Goal: Transaction & Acquisition: Book appointment/travel/reservation

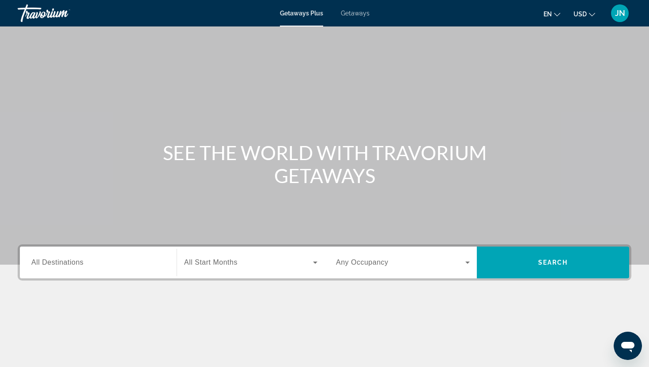
click at [355, 13] on span "Getaways" at bounding box center [355, 13] width 29 height 7
click at [105, 255] on div "Search widget" at bounding box center [98, 262] width 134 height 25
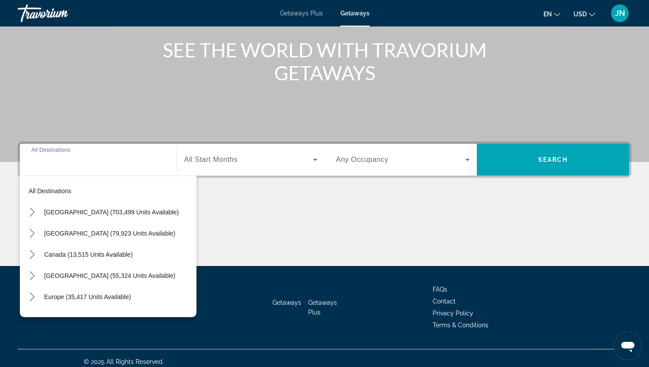
scroll to position [110, 0]
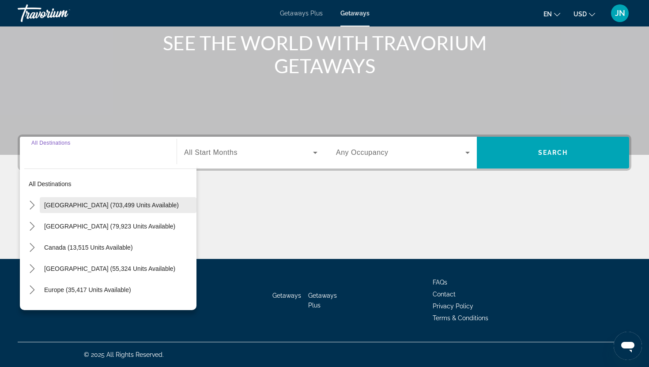
click at [77, 208] on span "United States (703,499 units available)" at bounding box center [111, 205] width 135 height 7
type input "**********"
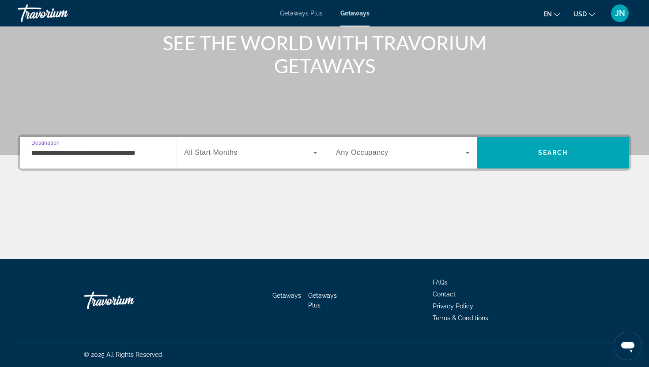
click at [214, 156] on span "All Start Months" at bounding box center [210, 153] width 53 height 8
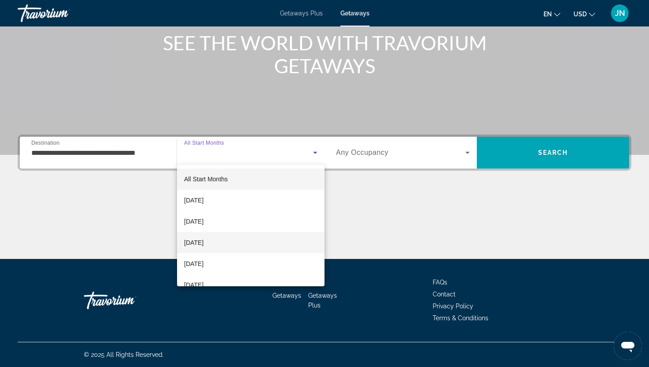
scroll to position [23, 0]
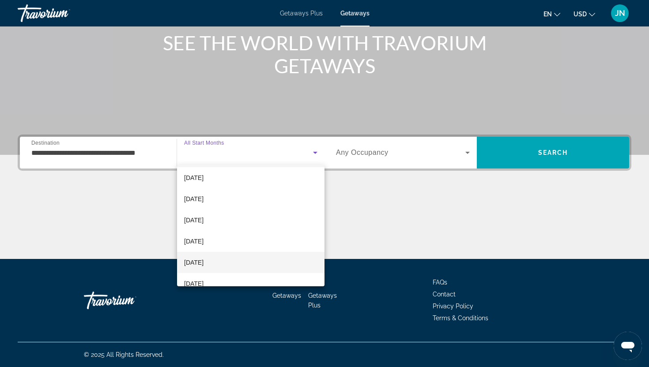
click at [202, 260] on span "February 2026" at bounding box center [193, 262] width 19 height 11
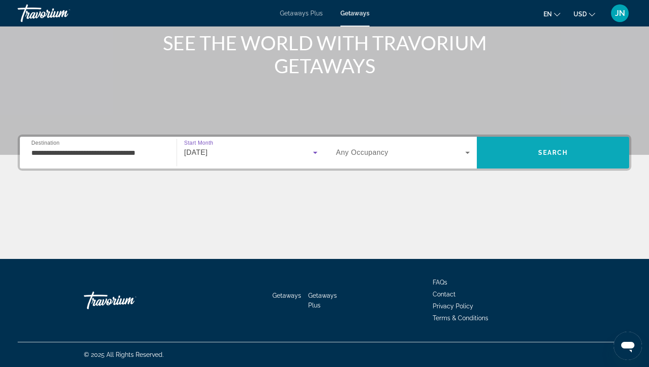
click at [538, 151] on span "Search" at bounding box center [553, 152] width 30 height 7
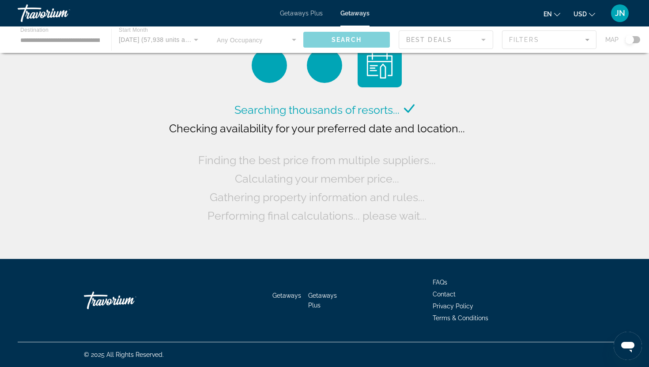
click at [315, 13] on span "Getaways Plus" at bounding box center [301, 13] width 43 height 7
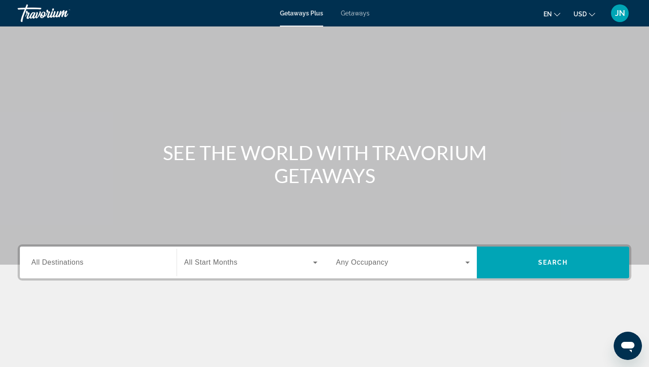
click at [380, 258] on span "Search widget" at bounding box center [400, 262] width 129 height 11
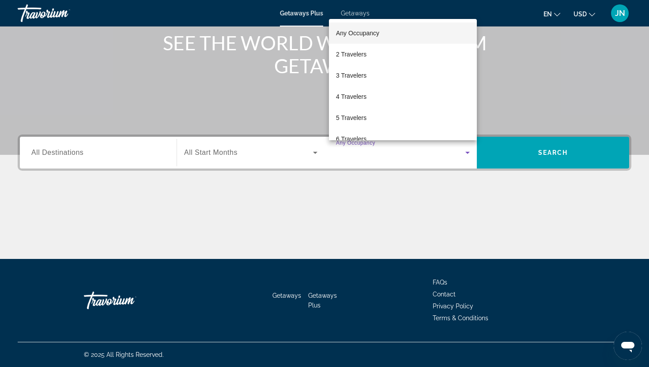
click at [129, 153] on div at bounding box center [324, 183] width 649 height 367
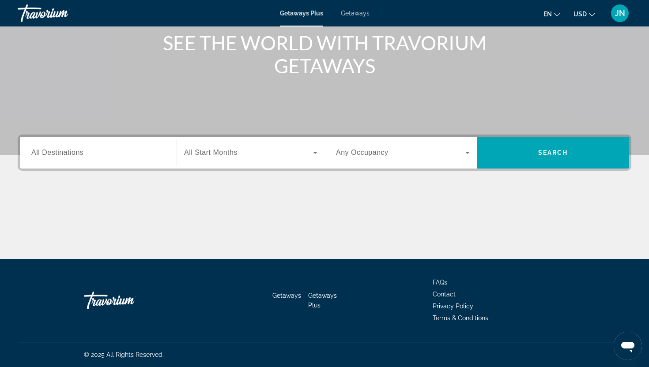
click at [129, 153] on input "Destination All Destinations" at bounding box center [98, 153] width 134 height 11
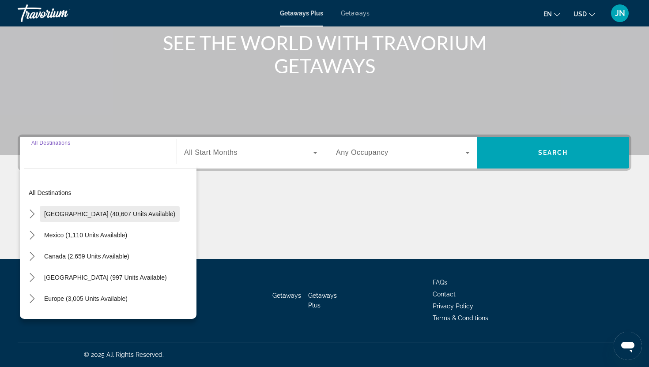
click at [109, 220] on span "Select destination: United States (40,607 units available)" at bounding box center [110, 214] width 140 height 21
type input "**********"
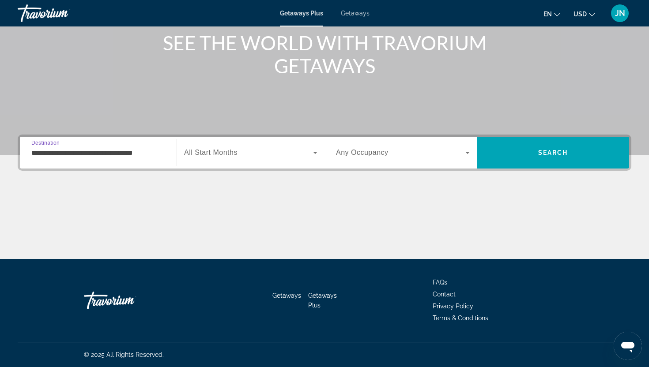
click at [227, 159] on div "Search widget" at bounding box center [250, 152] width 133 height 25
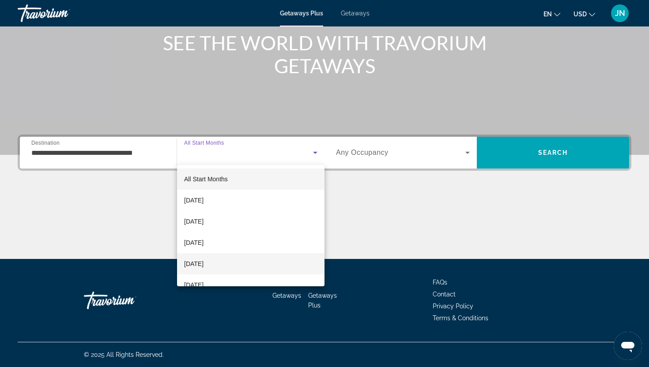
click at [204, 265] on span "January 2026" at bounding box center [193, 264] width 19 height 11
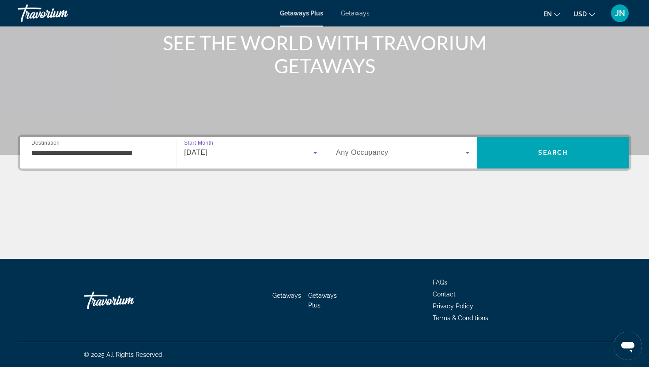
click at [375, 151] on span "Any Occupancy" at bounding box center [362, 153] width 53 height 8
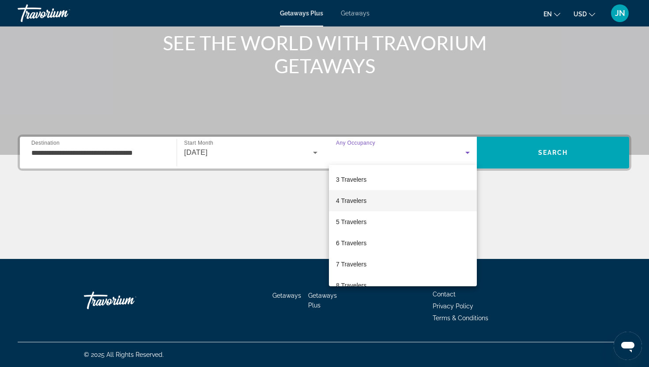
scroll to position [42, 0]
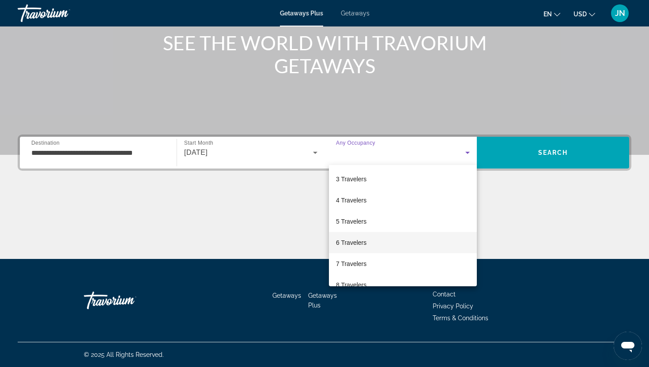
click at [371, 245] on mat-option "6 Travelers" at bounding box center [403, 242] width 148 height 21
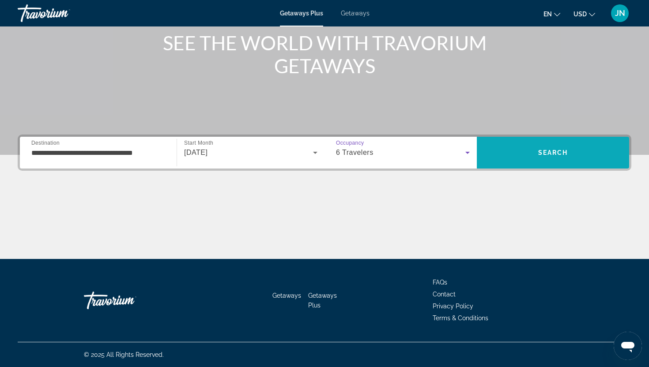
click at [554, 153] on span "Search" at bounding box center [553, 152] width 30 height 7
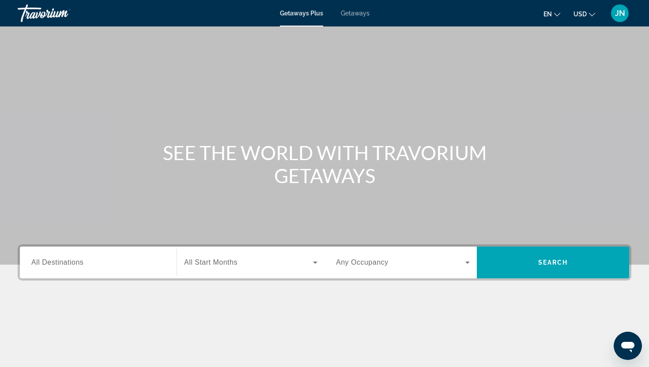
click at [348, 13] on span "Getaways" at bounding box center [355, 13] width 29 height 7
click at [79, 265] on span "All Destinations" at bounding box center [57, 263] width 52 height 8
click at [79, 265] on input "Destination All Destinations" at bounding box center [98, 263] width 134 height 11
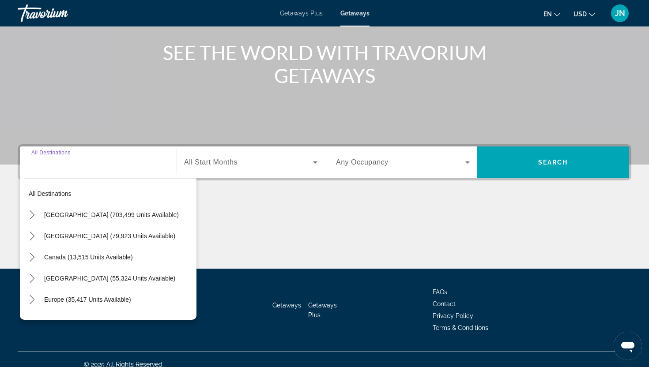
scroll to position [110, 0]
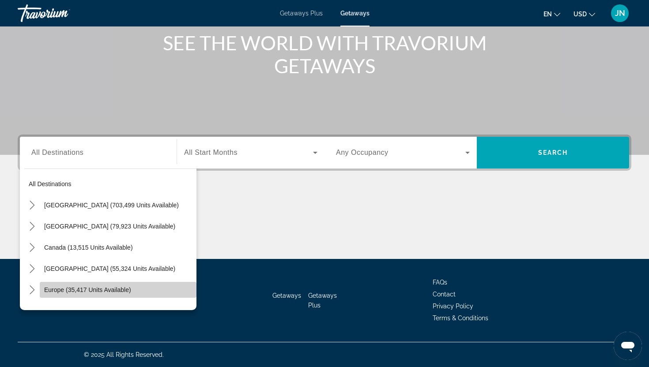
click at [66, 289] on span "Europe (35,417 units available)" at bounding box center [87, 290] width 87 height 7
type input "**********"
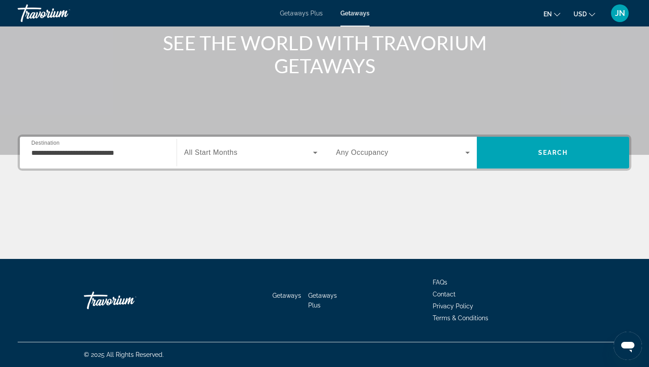
click at [222, 154] on span "All Start Months" at bounding box center [210, 153] width 53 height 8
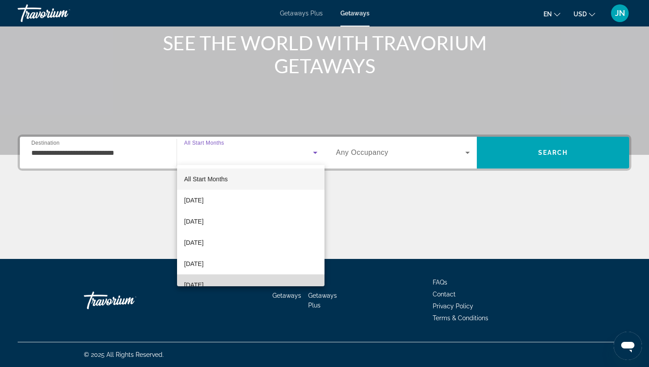
click at [204, 284] on span "February 2026" at bounding box center [193, 285] width 19 height 11
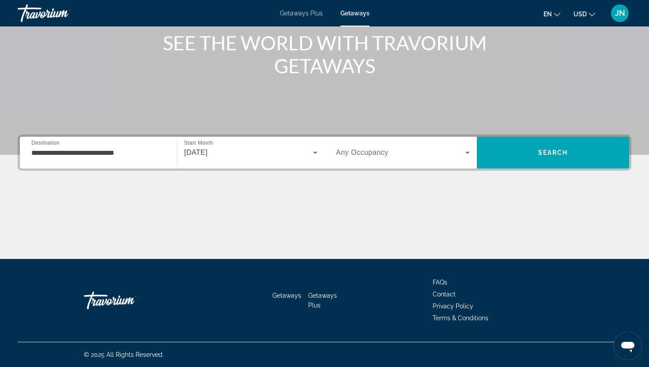
click at [359, 153] on span "Any Occupancy" at bounding box center [362, 153] width 53 height 8
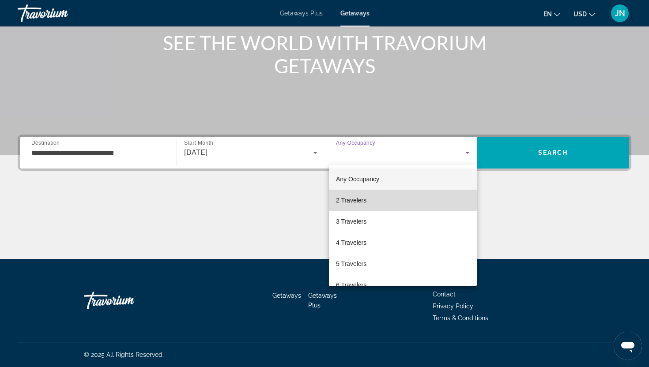
click at [349, 198] on span "2 Travelers" at bounding box center [351, 200] width 30 height 11
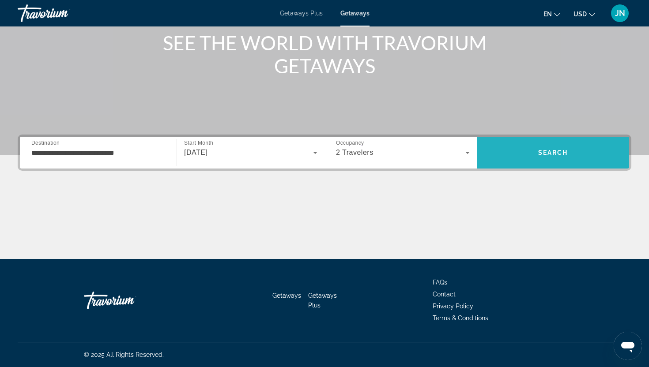
click at [531, 154] on span "Search" at bounding box center [553, 152] width 152 height 21
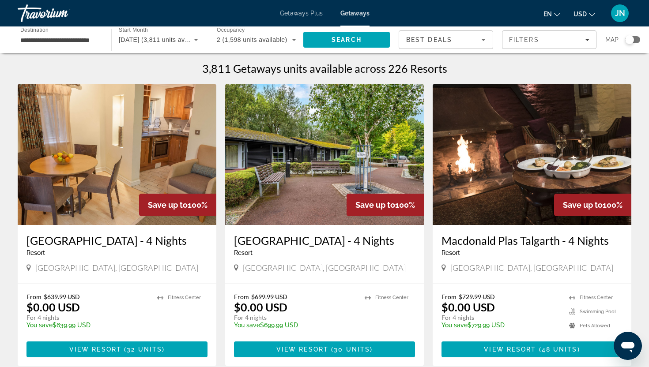
click at [164, 242] on h3 "Woodford Bridge Country Club - 4 Nights" at bounding box center [117, 240] width 181 height 13
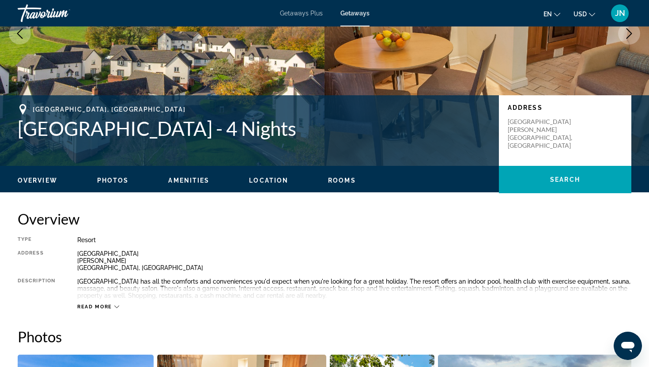
click at [175, 181] on span "Amenities" at bounding box center [188, 180] width 41 height 7
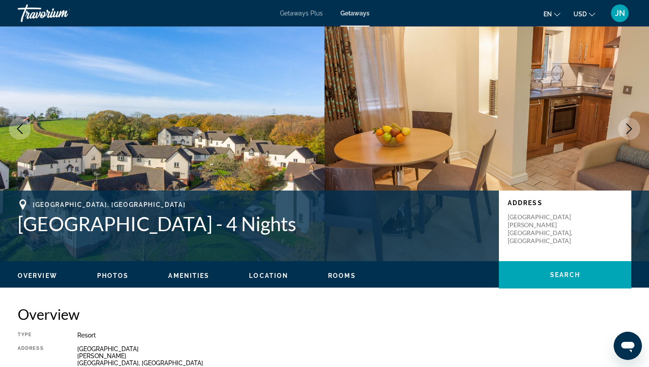
scroll to position [27, 0]
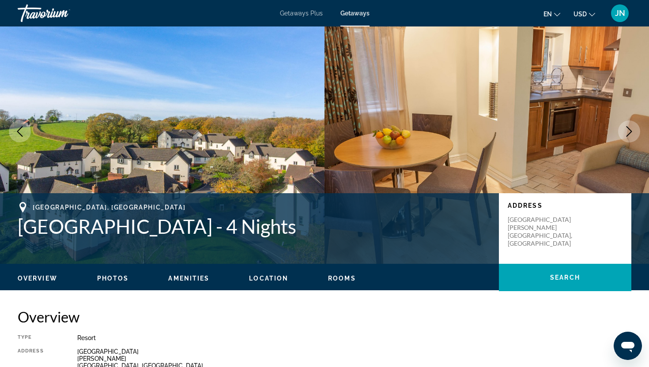
click at [342, 279] on span "Rooms" at bounding box center [342, 278] width 28 height 7
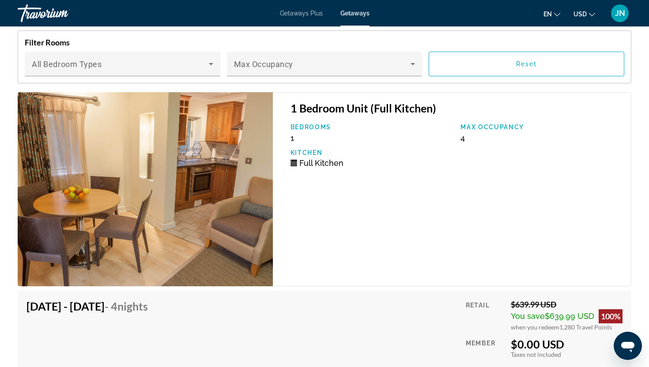
scroll to position [1623, 0]
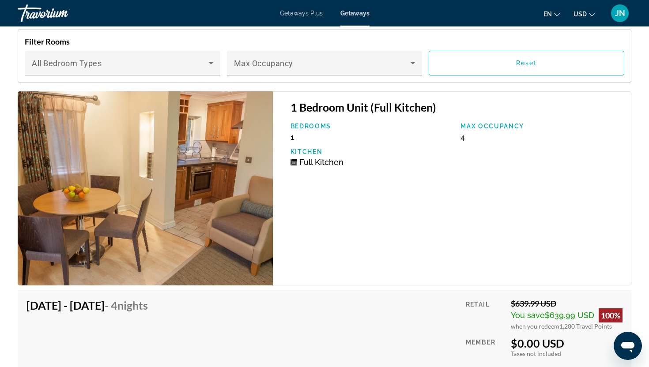
click at [309, 128] on p "Bedrooms" at bounding box center [372, 126] width 162 height 7
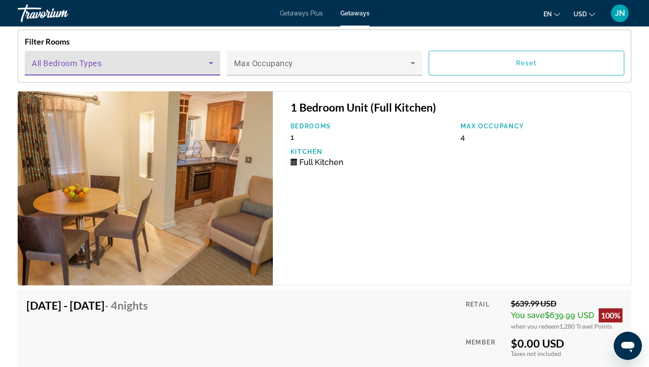
click at [128, 64] on span "Main content" at bounding box center [120, 66] width 177 height 11
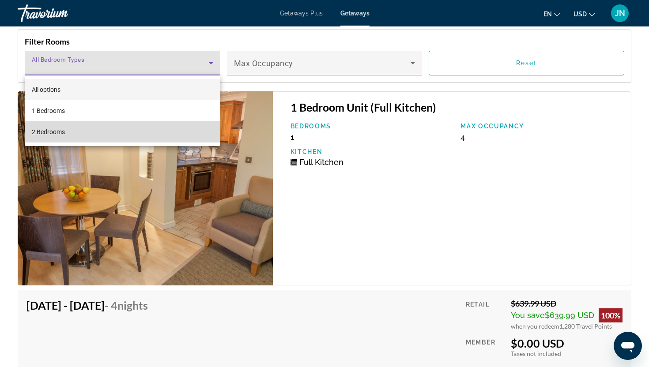
click at [99, 136] on mat-option "2 Bedrooms" at bounding box center [123, 131] width 196 height 21
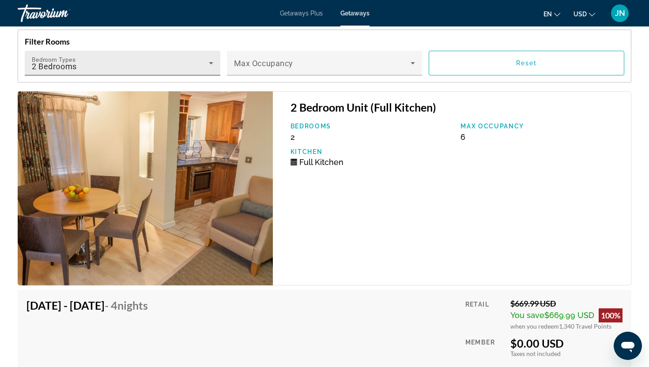
click at [158, 60] on div "Bedroom Types All Bedroom Types 2 Bedrooms" at bounding box center [123, 63] width 182 height 25
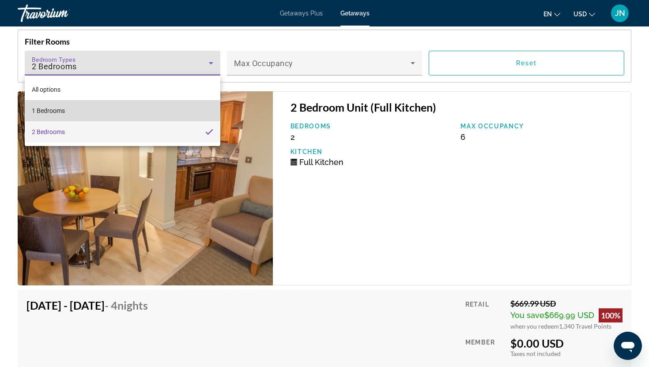
click at [88, 108] on mat-option "1 Bedrooms" at bounding box center [123, 110] width 196 height 21
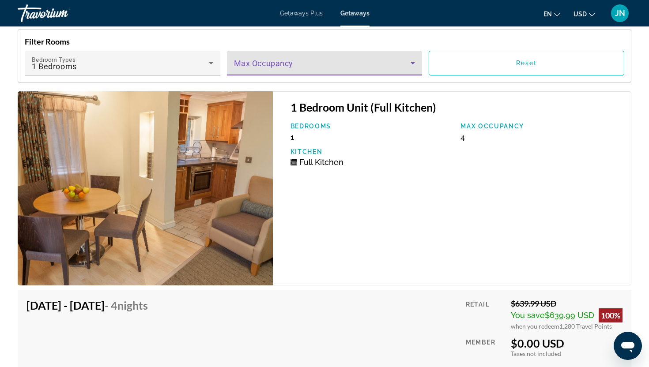
click at [341, 65] on span "Main content" at bounding box center [322, 66] width 177 height 11
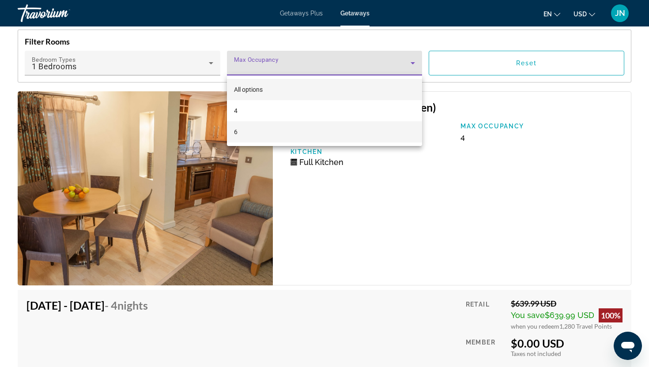
click at [251, 134] on mat-option "6" at bounding box center [325, 131] width 196 height 21
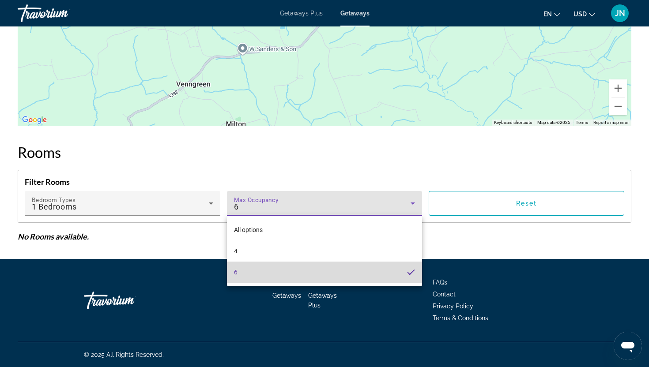
scroll to position [1483, 0]
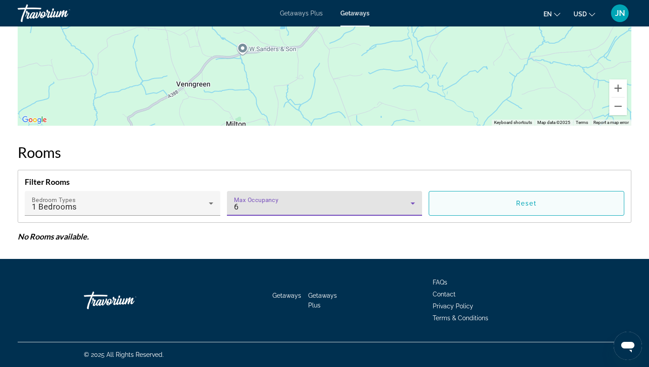
click at [482, 203] on span "Main content" at bounding box center [526, 203] width 195 height 21
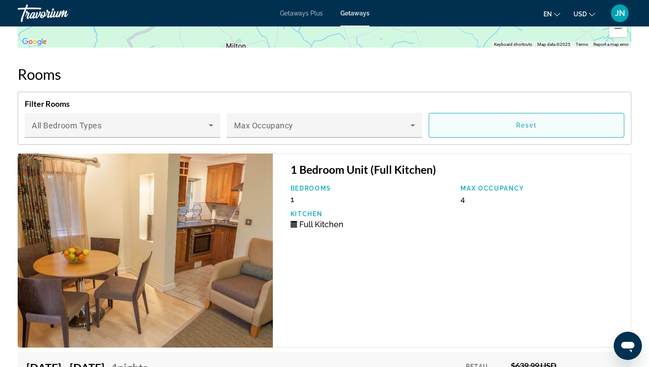
scroll to position [1558, 0]
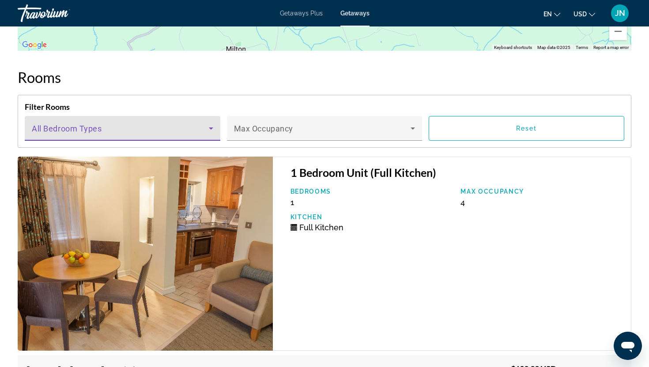
click at [211, 126] on icon "Main content" at bounding box center [211, 128] width 11 height 11
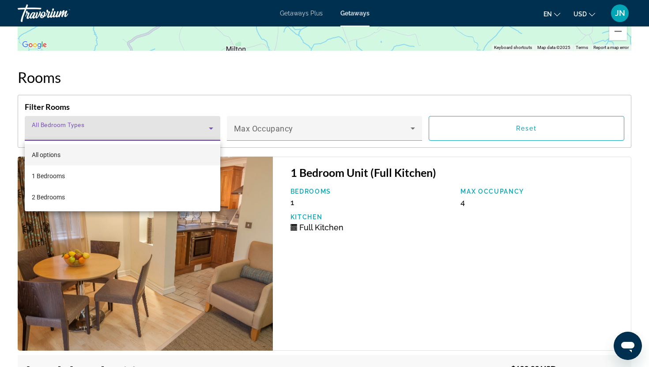
click at [413, 130] on div at bounding box center [324, 183] width 649 height 367
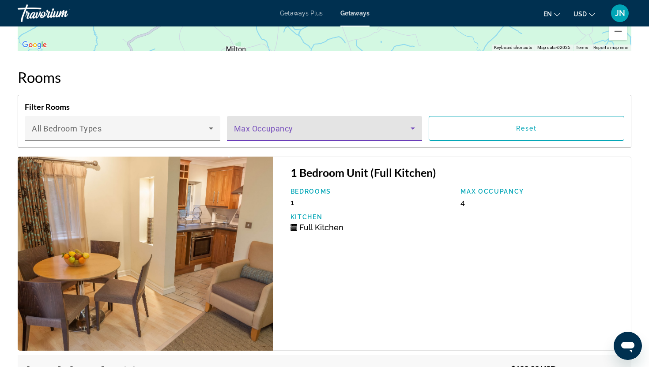
click at [413, 130] on icon "Main content" at bounding box center [413, 128] width 11 height 11
